Goal: Transaction & Acquisition: Purchase product/service

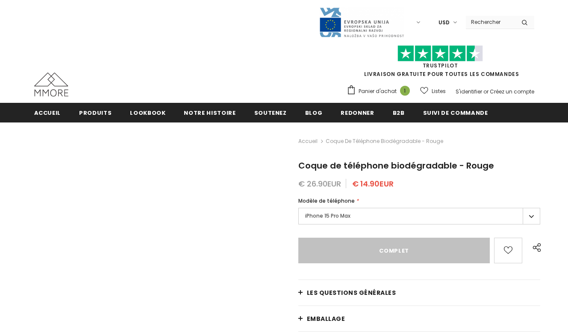
type input "Sold Out"
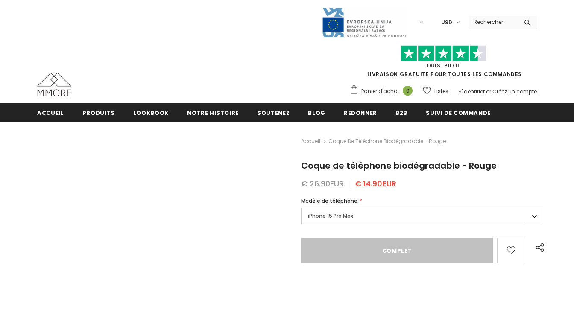
type input "Sold Out"
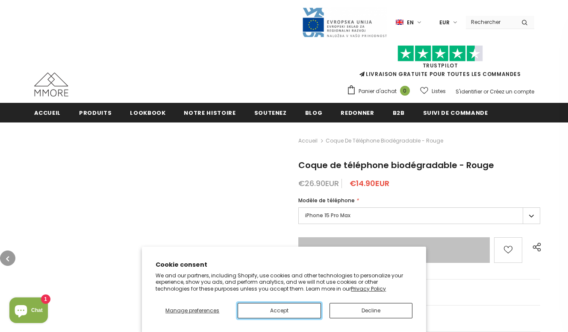
click at [279, 310] on button "Accept" at bounding box center [278, 310] width 83 height 15
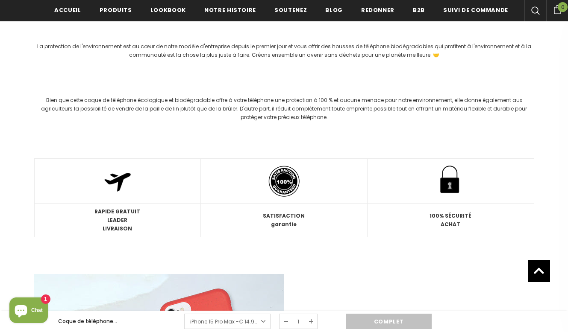
scroll to position [997, 0]
